Goal: Check status: Check status

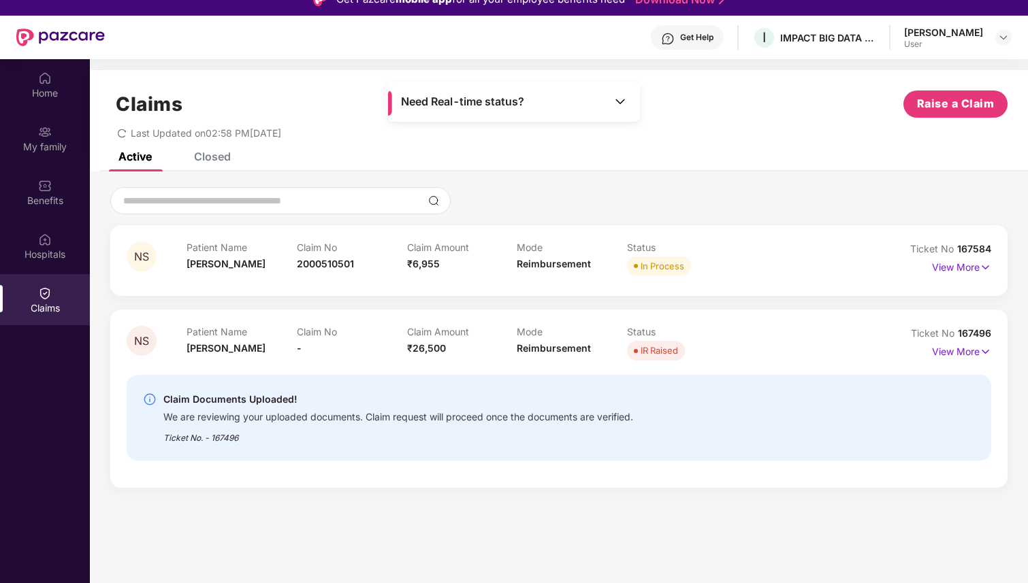
scroll to position [18, 0]
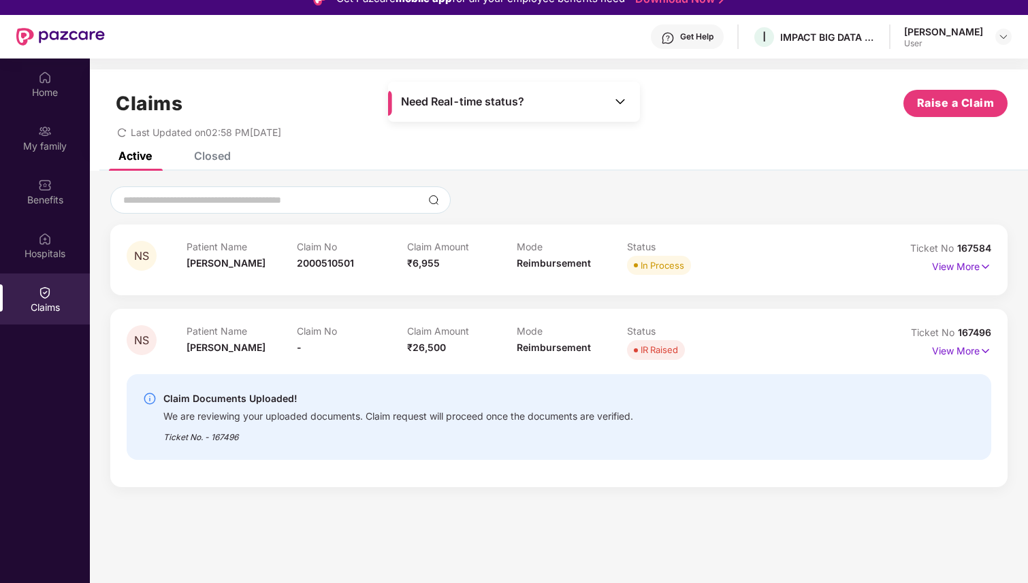
click at [214, 163] on div "Closed" at bounding box center [202, 156] width 57 height 30
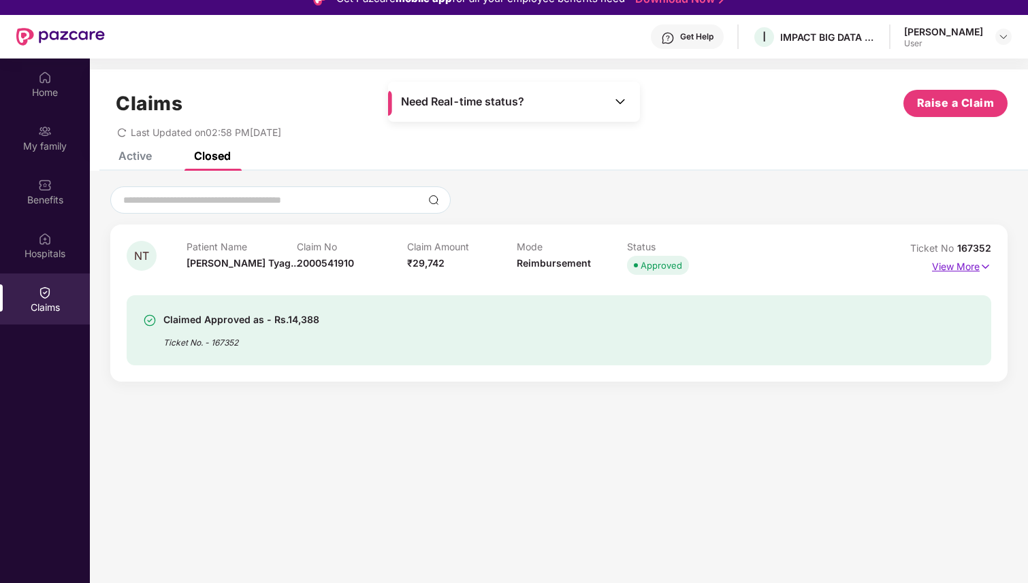
click at [986, 265] on img at bounding box center [986, 266] width 12 height 15
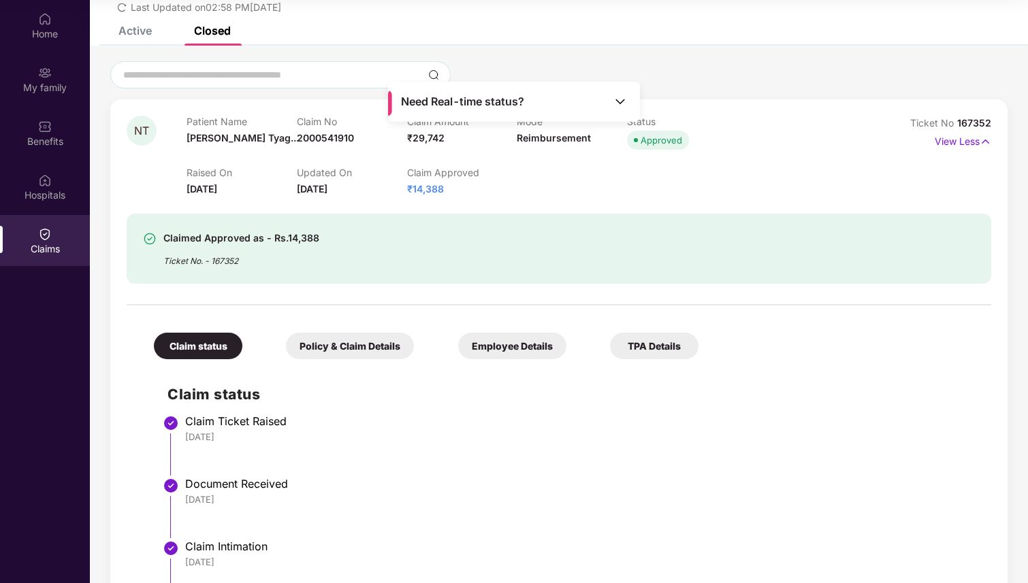
scroll to position [65, 0]
click at [363, 472] on li "Claim Ticket Raised [DATE]" at bounding box center [572, 452] width 810 height 63
click at [625, 99] on img at bounding box center [620, 102] width 14 height 14
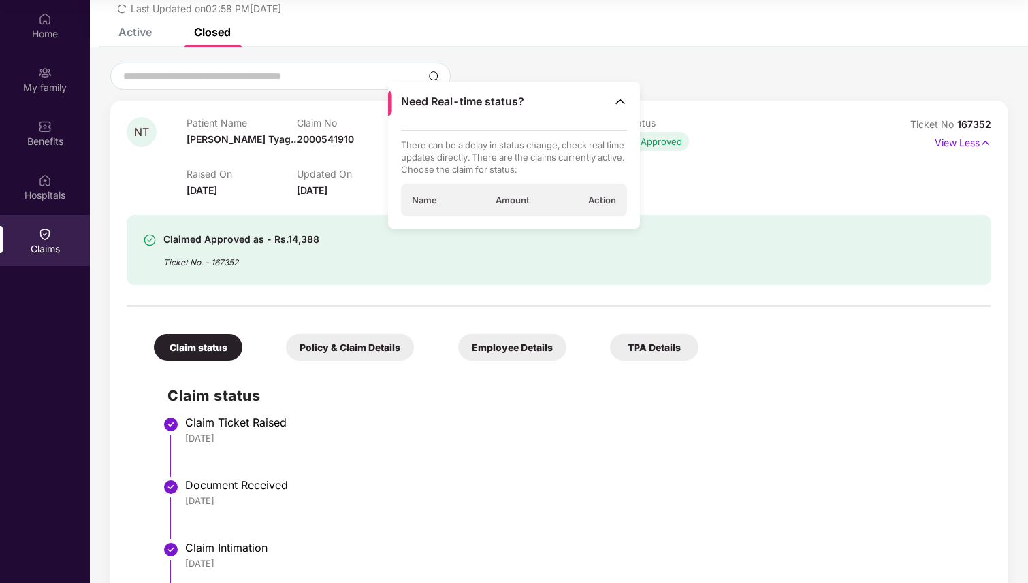
click at [656, 85] on div at bounding box center [558, 76] width 897 height 27
click at [624, 101] on img at bounding box center [620, 102] width 14 height 14
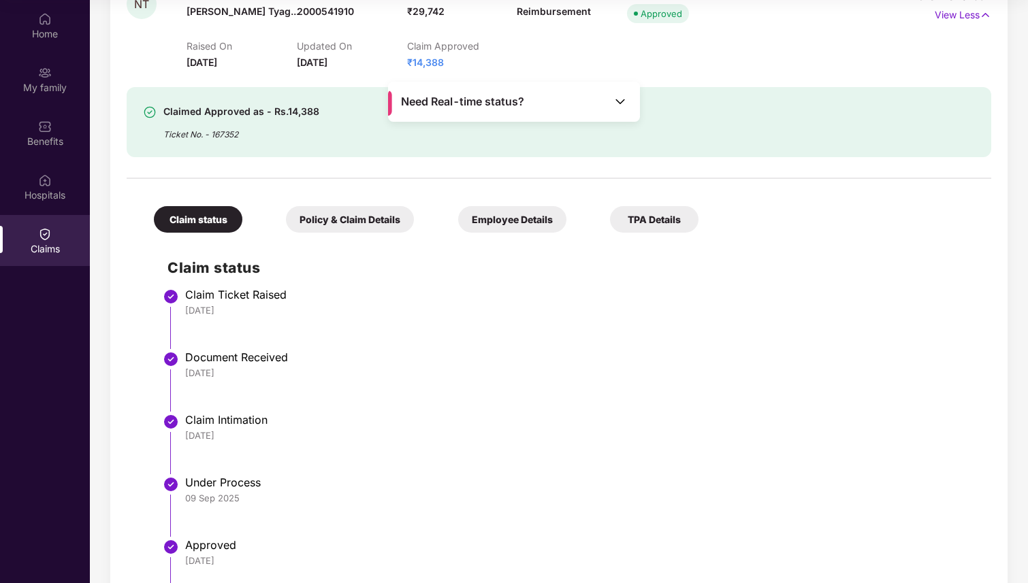
scroll to position [278, 0]
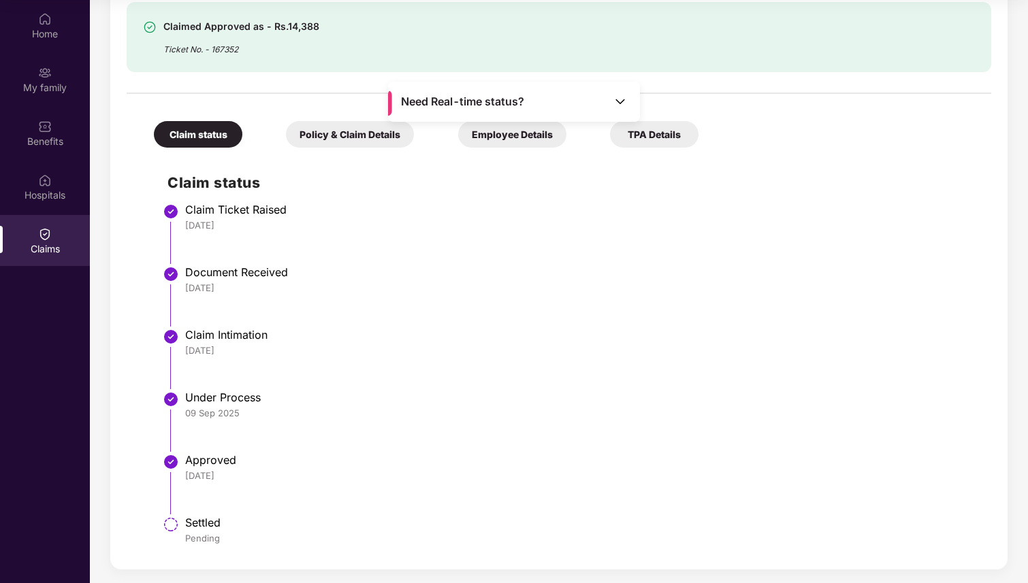
click at [646, 143] on div "TPA Details" at bounding box center [654, 134] width 88 height 27
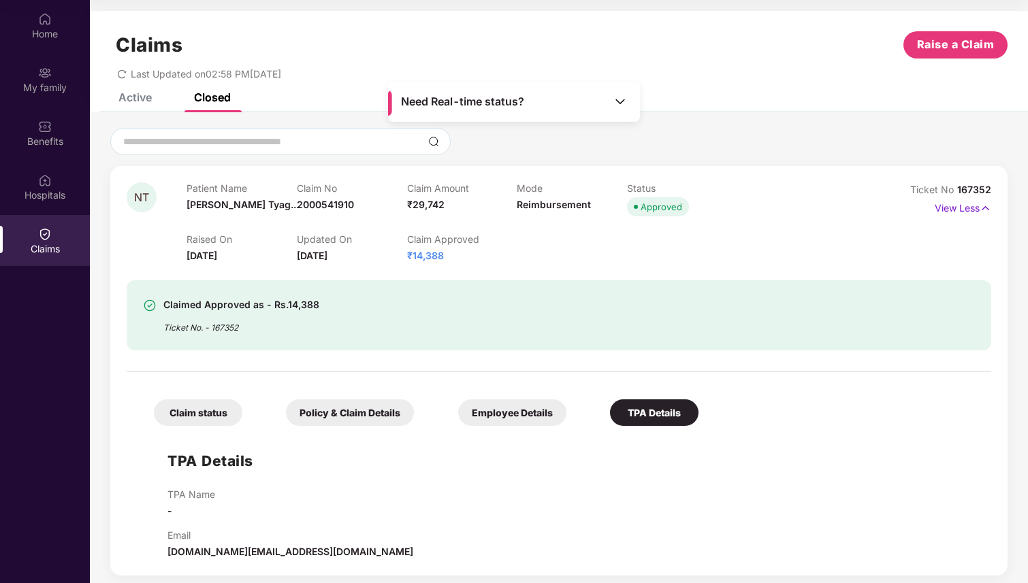
scroll to position [6, 0]
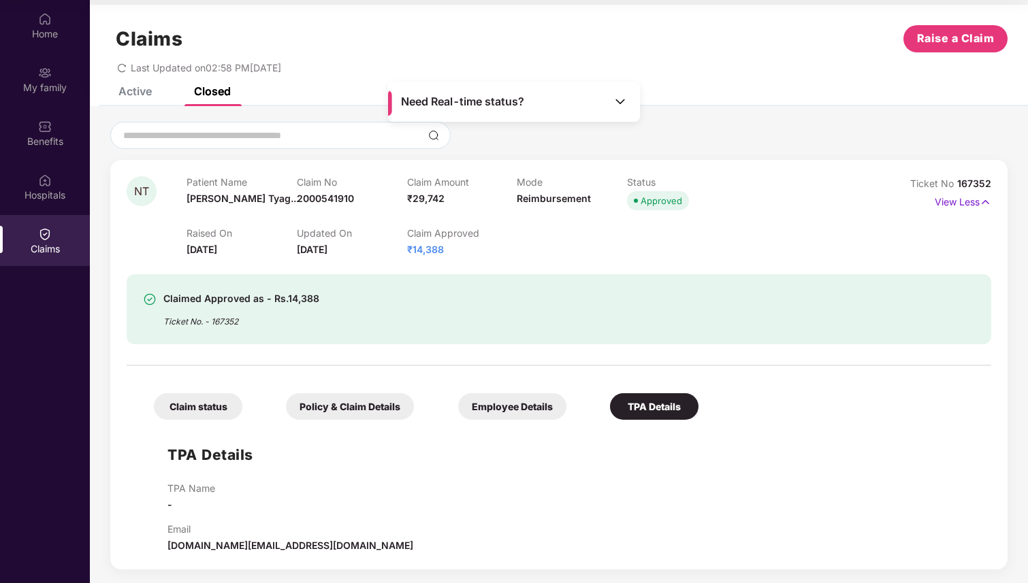
click at [372, 408] on div "Policy & Claim Details" at bounding box center [350, 406] width 128 height 27
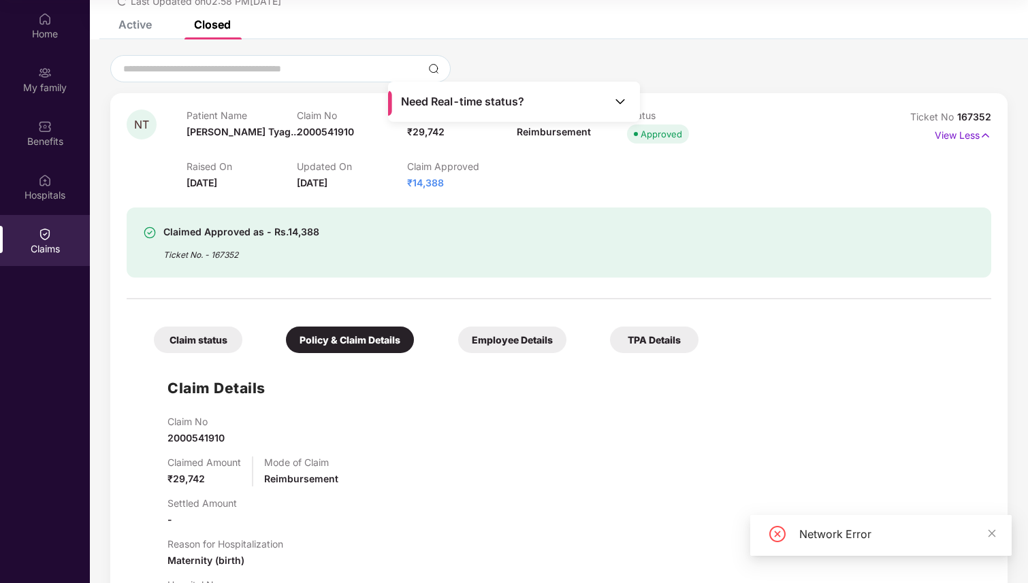
scroll to position [0, 0]
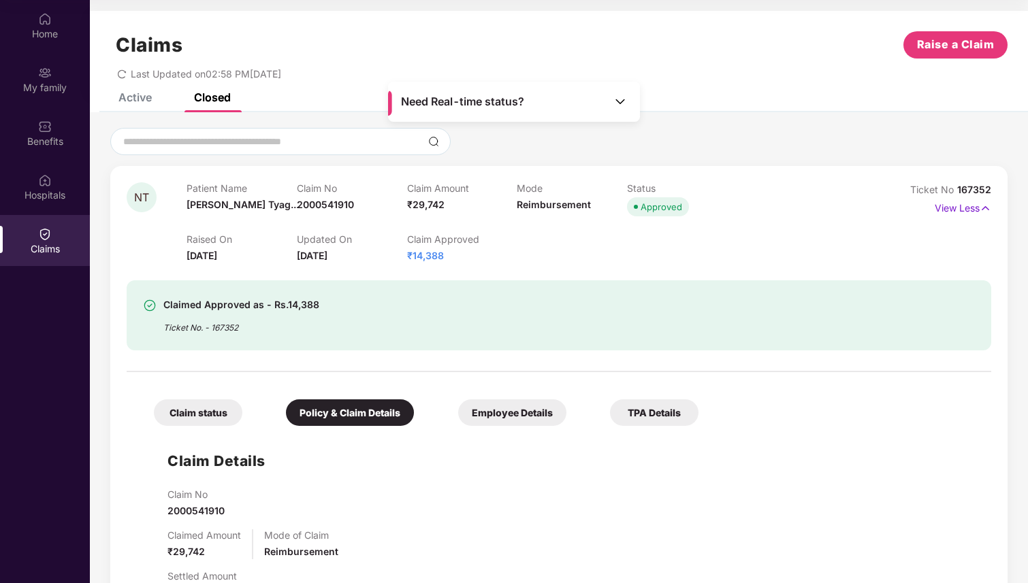
click at [427, 253] on span "₹14,388" at bounding box center [425, 256] width 37 height 12
click at [383, 270] on div "Claimed Approved as - Rs.14,388 Ticket No. - 167352" at bounding box center [559, 306] width 864 height 87
click at [283, 313] on div "Claimed Approved as - Rs.14,388" at bounding box center [241, 305] width 156 height 16
click at [219, 264] on div "Claimed Approved as - Rs.14,388 Ticket No. - 167352" at bounding box center [559, 306] width 864 height 87
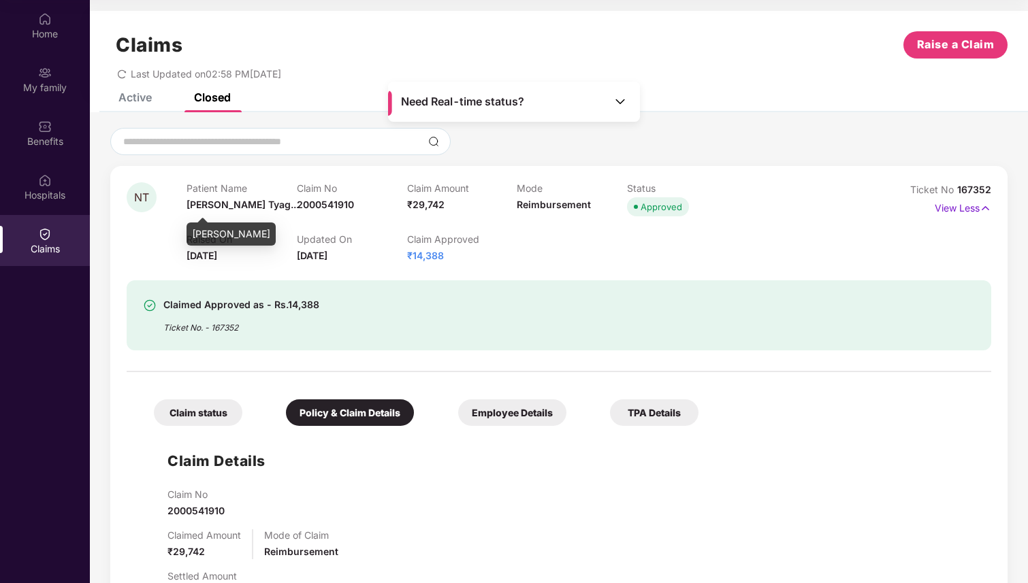
click at [224, 203] on span "[PERSON_NAME] Tyag..." at bounding box center [243, 205] width 112 height 12
click at [407, 217] on div "Claim Amount ₹29,742" at bounding box center [462, 200] width 110 height 37
click at [620, 101] on img at bounding box center [620, 102] width 14 height 14
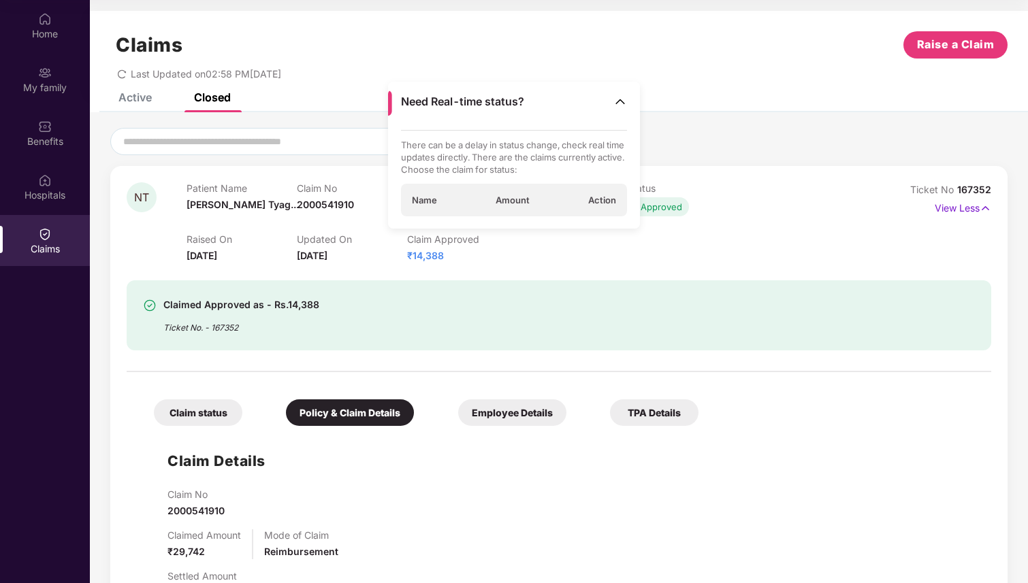
click at [137, 96] on div "Active" at bounding box center [134, 98] width 33 height 14
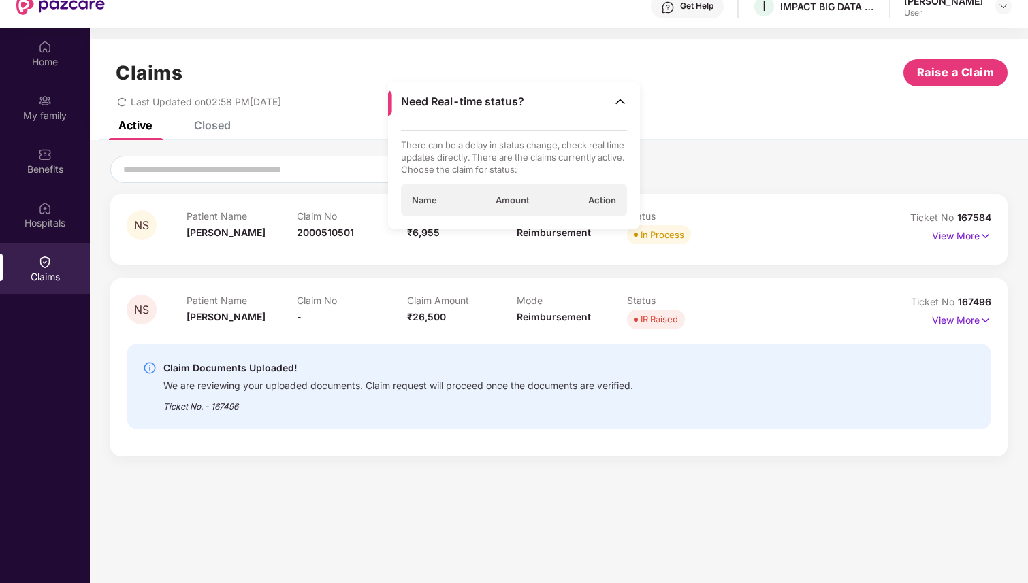
scroll to position [76, 0]
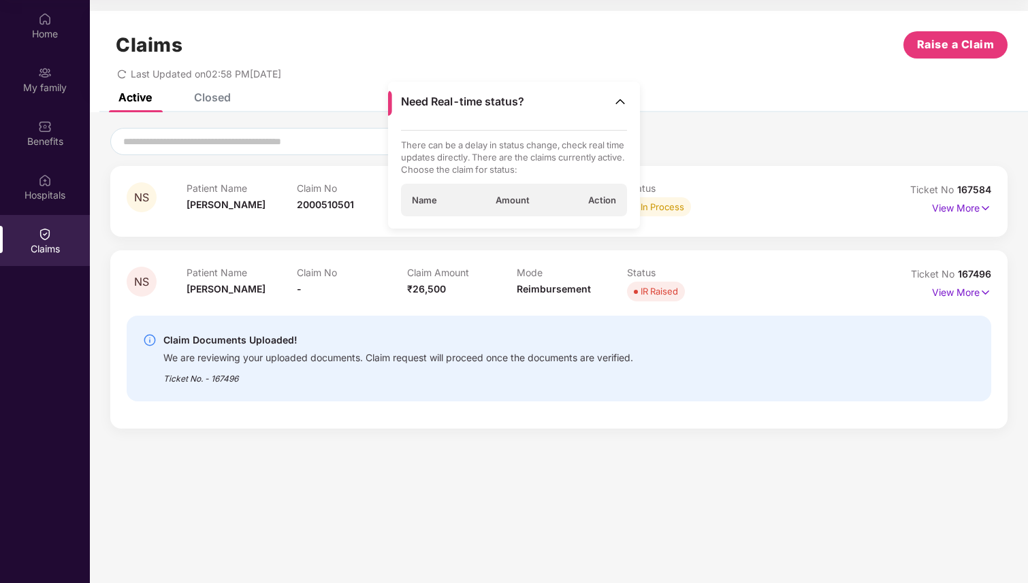
click at [622, 101] on img at bounding box center [620, 102] width 14 height 14
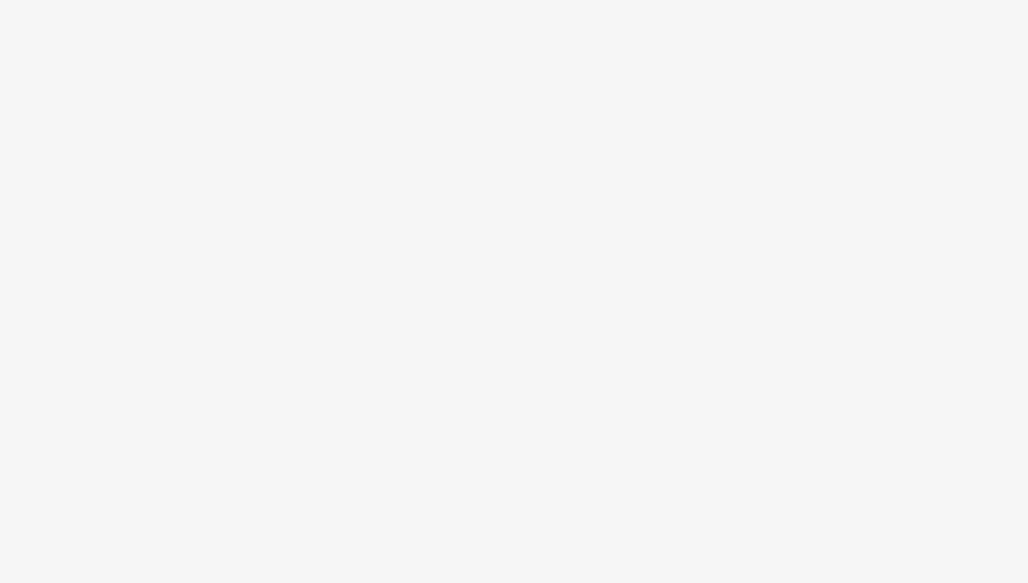
scroll to position [76, 0]
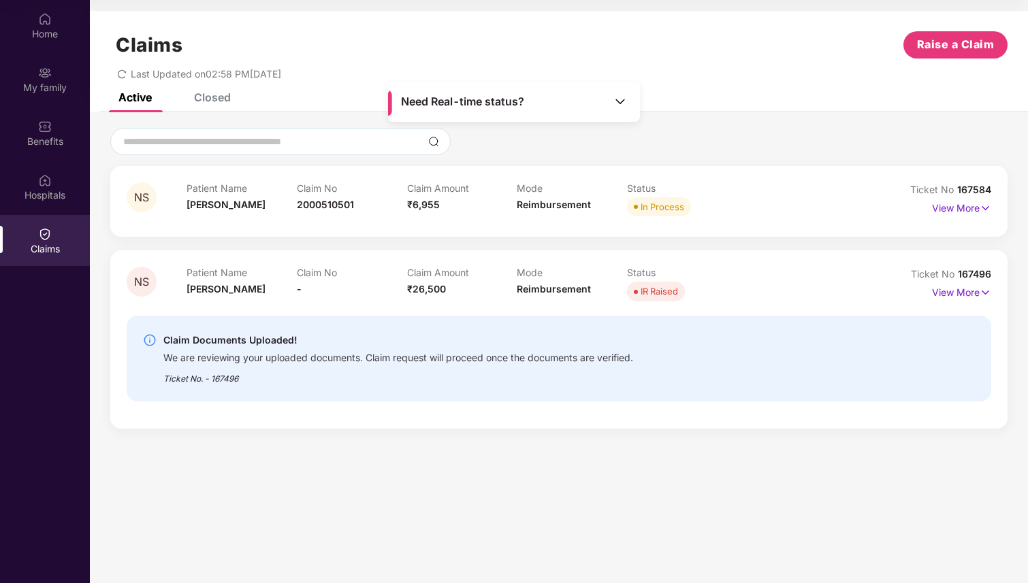
click at [218, 95] on div "Closed" at bounding box center [212, 98] width 37 height 14
